Goal: Information Seeking & Learning: Learn about a topic

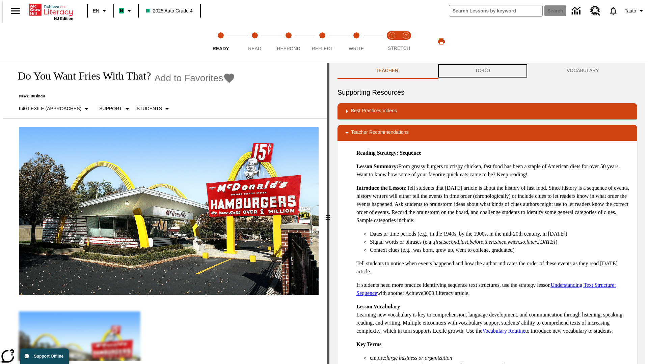
click at [483, 71] on button "TO-DO" at bounding box center [483, 71] width 92 height 16
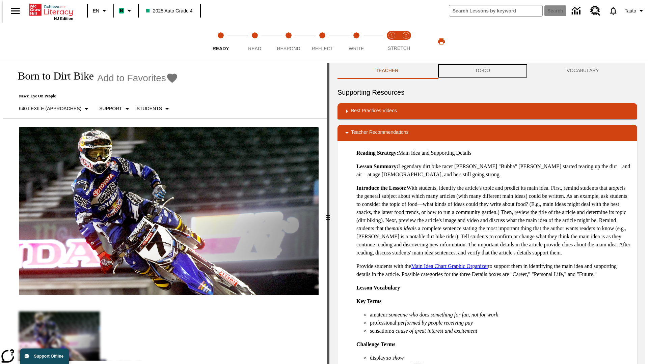
click at [483, 71] on button "TO-DO" at bounding box center [483, 71] width 92 height 16
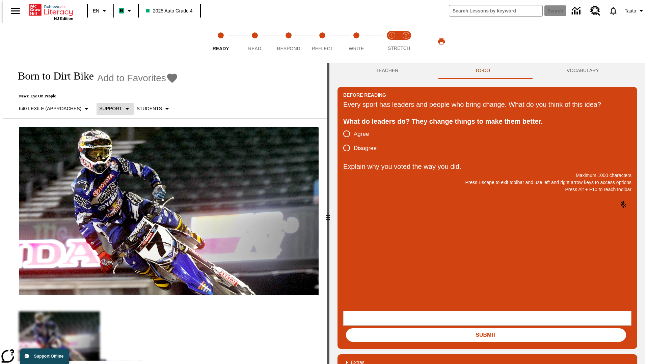
click at [112, 109] on p "Support" at bounding box center [110, 108] width 23 height 7
click at [119, 148] on p "Support" at bounding box center [120, 148] width 40 height 7
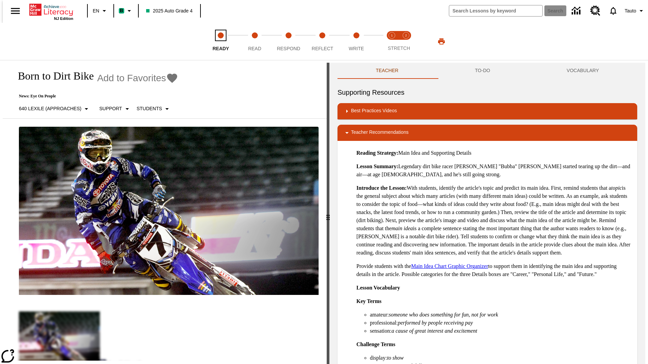
click at [221, 42] on span "Ready" at bounding box center [221, 46] width 17 height 12
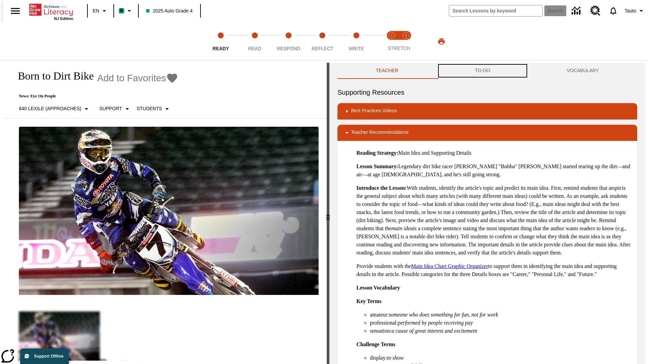
click at [483, 71] on button "TO-DO" at bounding box center [483, 71] width 92 height 16
